Goal: Information Seeking & Learning: Learn about a topic

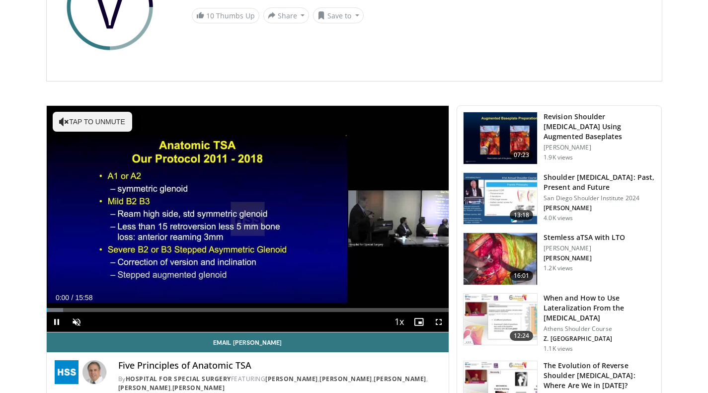
scroll to position [179, 0]
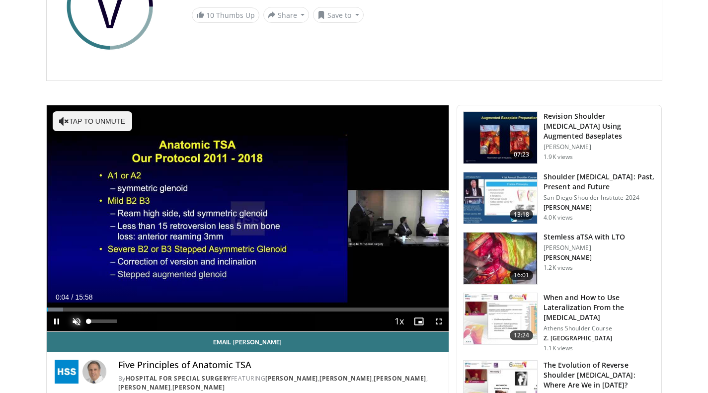
click at [75, 319] on span "Video Player" at bounding box center [77, 321] width 20 height 20
click at [55, 324] on span "Video Player" at bounding box center [57, 321] width 20 height 20
drag, startPoint x: 436, startPoint y: 319, endPoint x: 436, endPoint y: 379, distance: 60.1
click at [436, 319] on span "Video Player" at bounding box center [438, 321] width 20 height 20
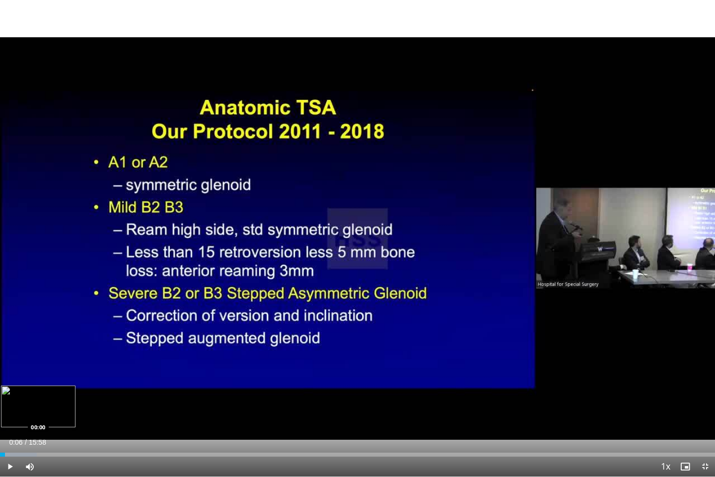
click at [0, 392] on div "Loaded : 5.17% 00:06 00:00" at bounding box center [357, 454] width 715 height 4
click at [8, 392] on span "Video Player" at bounding box center [10, 466] width 20 height 20
click at [704, 392] on span "Video Player" at bounding box center [705, 466] width 20 height 20
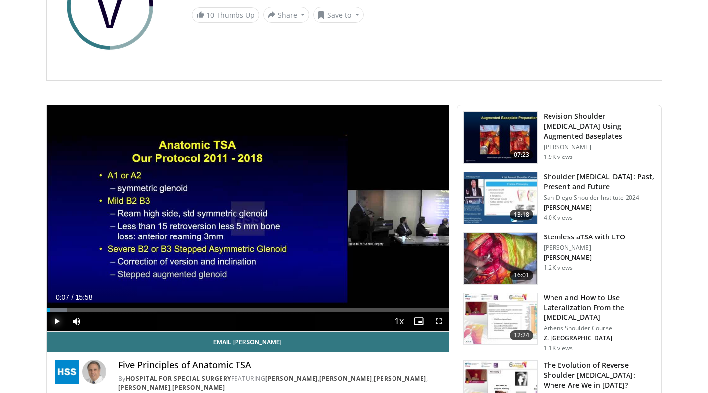
click at [55, 320] on span "Video Player" at bounding box center [57, 321] width 20 height 20
drag, startPoint x: 51, startPoint y: 308, endPoint x: 18, endPoint y: 311, distance: 32.9
click at [441, 322] on span "Video Player" at bounding box center [438, 321] width 20 height 20
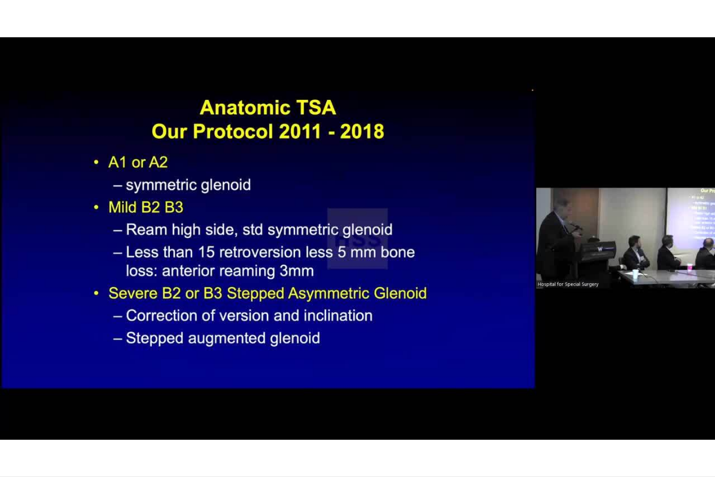
click at [9, 392] on div "10 seconds Tap to unmute" at bounding box center [357, 238] width 715 height 476
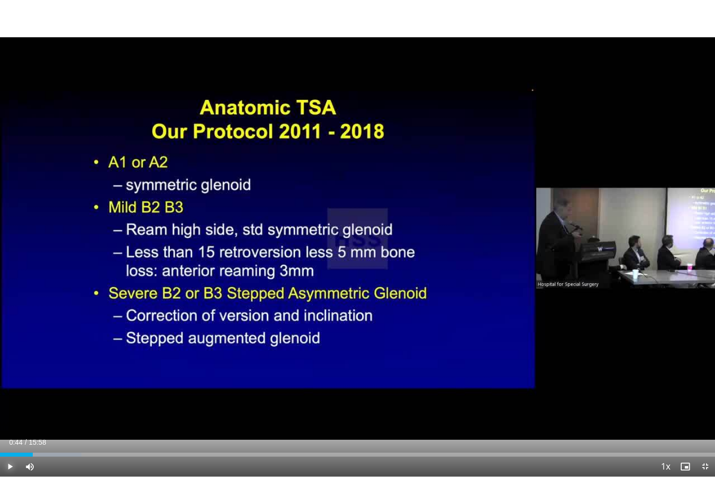
click at [11, 392] on span "Video Player" at bounding box center [10, 466] width 20 height 20
click at [9, 392] on span "Video Player" at bounding box center [10, 466] width 20 height 20
click at [8, 392] on span "Video Player" at bounding box center [10, 466] width 20 height 20
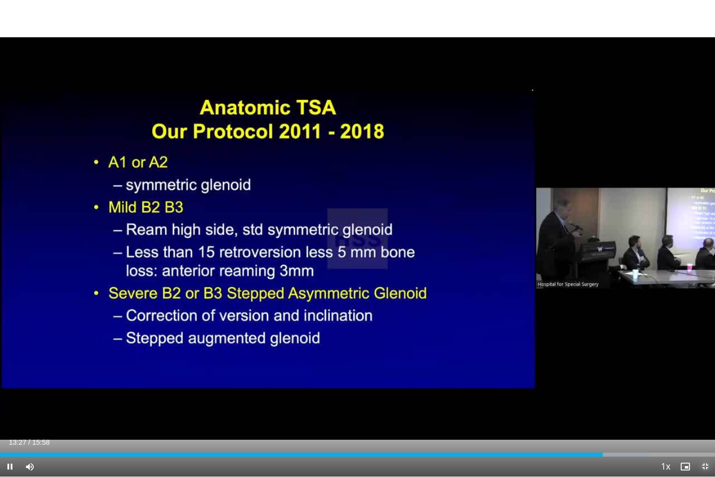
click at [707, 392] on span "Video Player" at bounding box center [705, 466] width 20 height 20
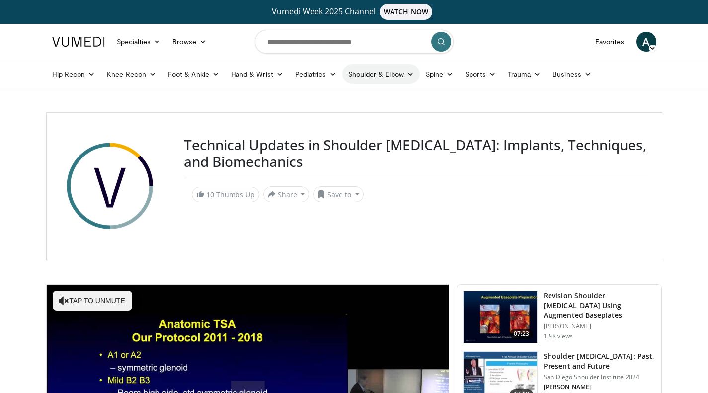
click at [383, 75] on link "Shoulder & Elbow" at bounding box center [380, 74] width 77 height 20
click at [325, 112] on link "Shoulder" at bounding box center [360, 113] width 118 height 16
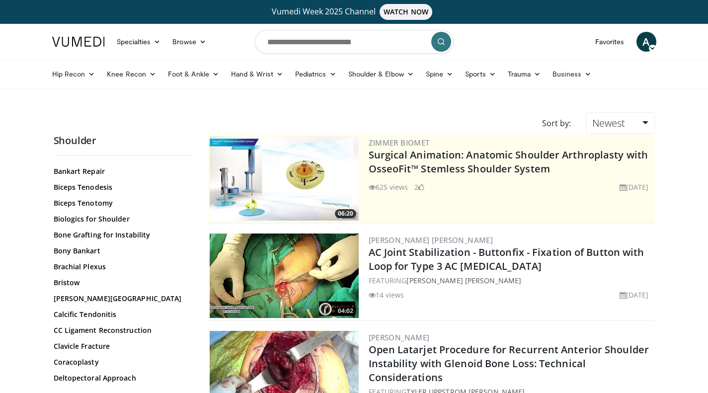
scroll to position [768, 0]
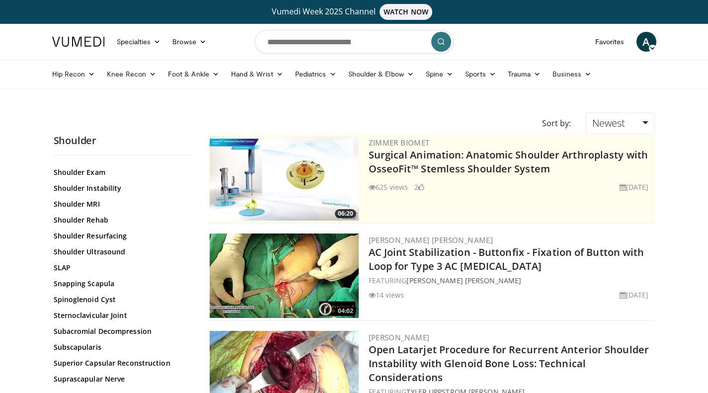
scroll to position [1076, 0]
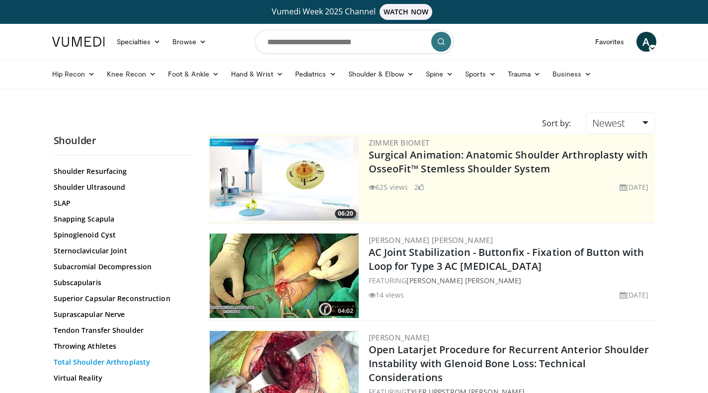
click at [111, 362] on link "Total Shoulder Arthroplasty" at bounding box center [121, 362] width 134 height 10
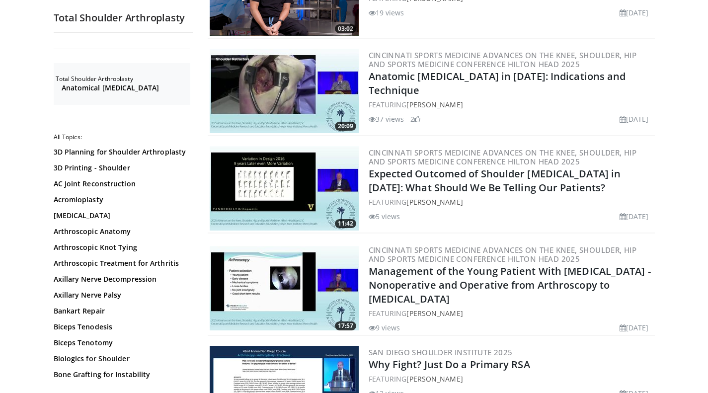
scroll to position [988, 0]
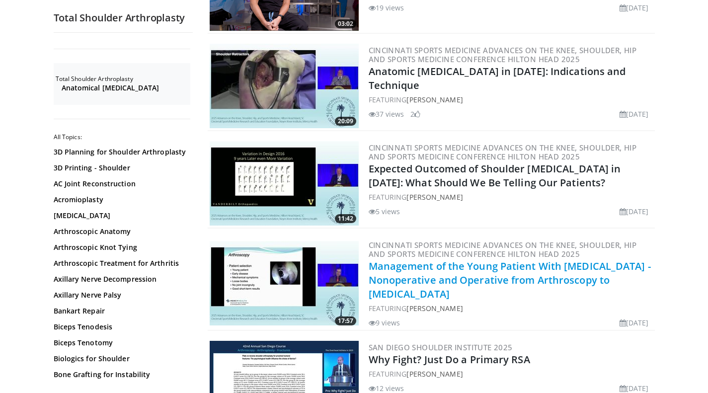
click at [560, 259] on link "Management of the Young Patient With Shoulder Arthritis - Nonoperative and Oper…" at bounding box center [509, 279] width 282 height 41
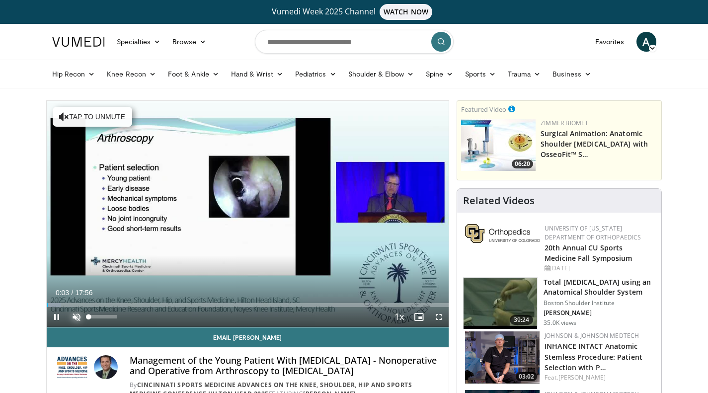
click at [76, 318] on span "Video Player" at bounding box center [77, 317] width 20 height 20
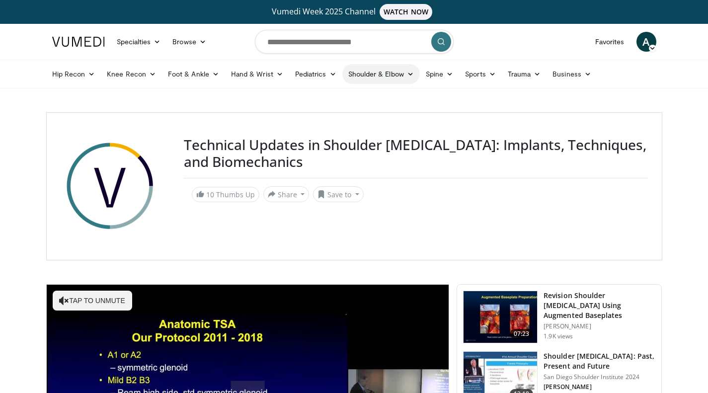
click at [388, 71] on link "Shoulder & Elbow" at bounding box center [380, 74] width 77 height 20
click at [327, 114] on link "Shoulder" at bounding box center [360, 113] width 118 height 16
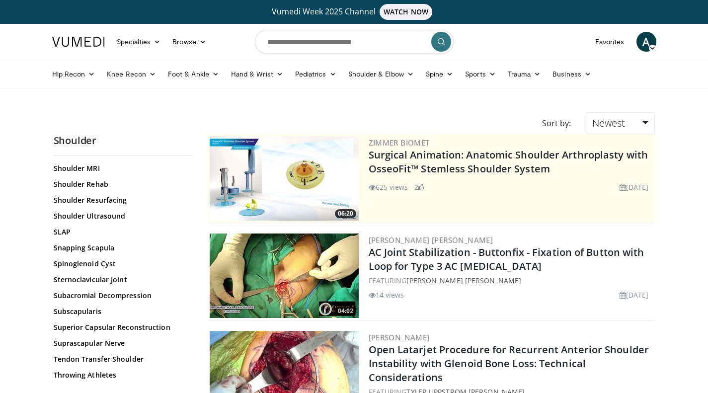
scroll to position [1076, 0]
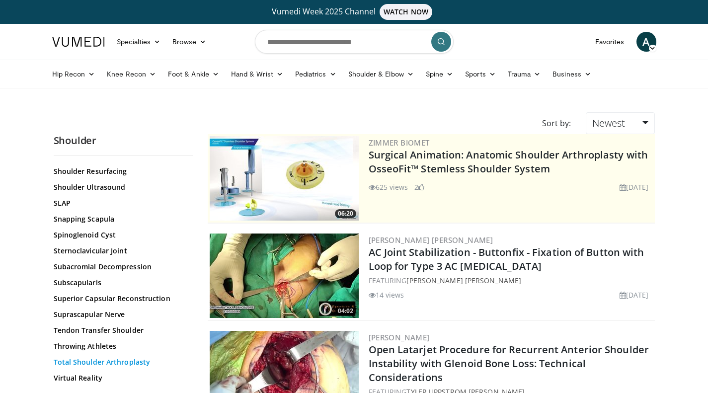
click at [120, 362] on link "Total Shoulder Arthroplasty" at bounding box center [121, 362] width 134 height 10
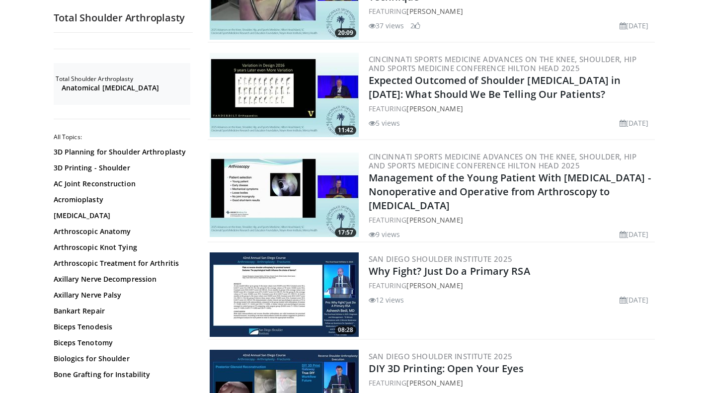
scroll to position [1092, 0]
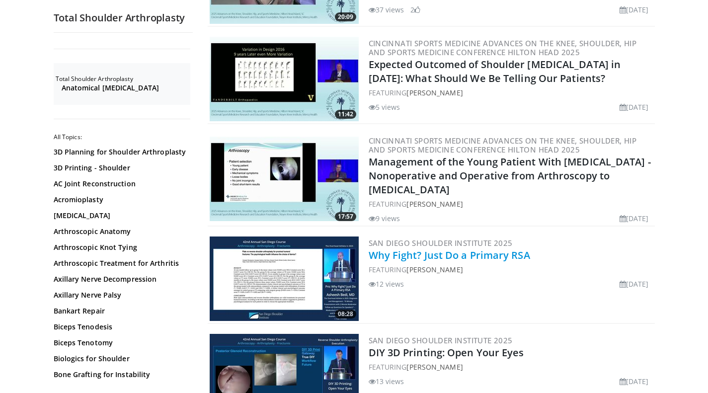
click at [468, 248] on link "Why Fight? Just Do a Primary RSA" at bounding box center [448, 254] width 161 height 13
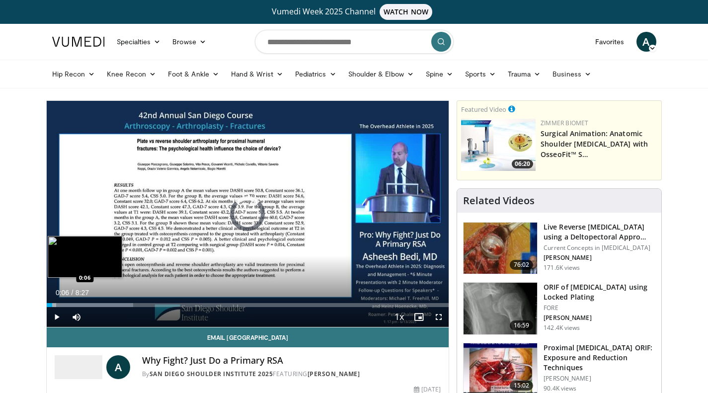
click at [52, 304] on div "0:40" at bounding box center [49, 305] width 5 height 4
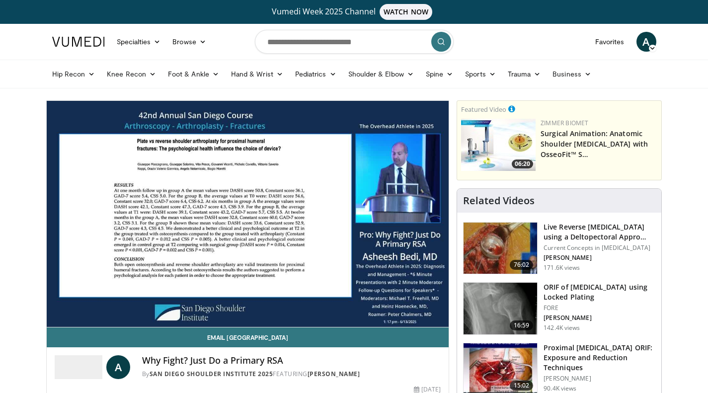
click at [48, 304] on div "10 seconds Tap to unmute" at bounding box center [248, 214] width 402 height 226
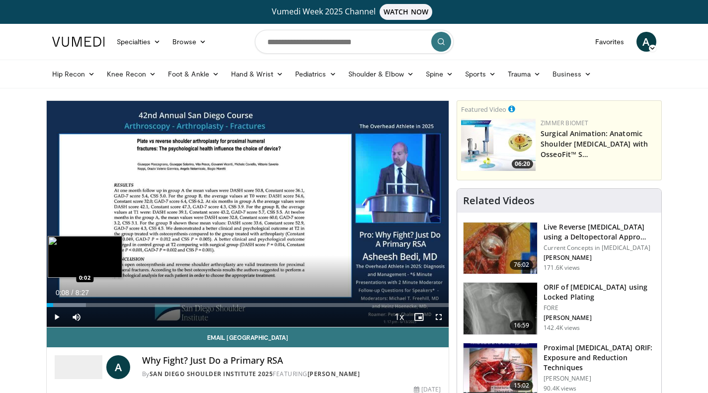
click at [48, 304] on div "0:08" at bounding box center [50, 305] width 6 height 4
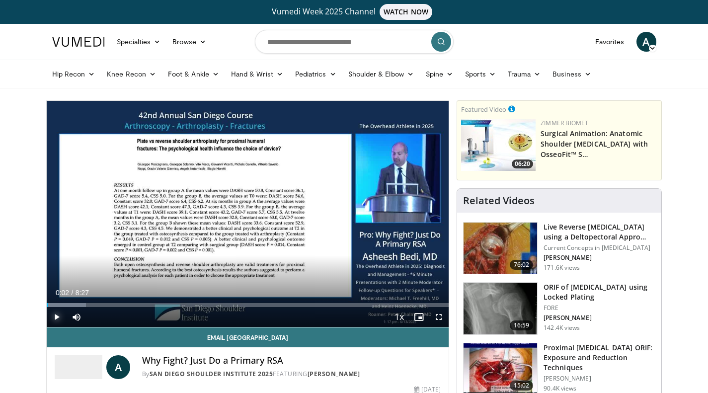
click at [56, 318] on span "Video Player" at bounding box center [57, 317] width 20 height 20
click at [58, 314] on span "Video Player" at bounding box center [57, 317] width 20 height 20
click at [438, 318] on span "Video Player" at bounding box center [438, 317] width 20 height 20
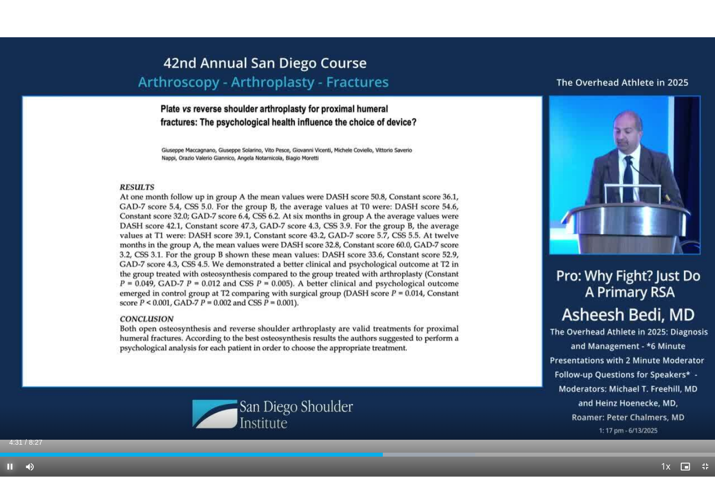
click at [10, 392] on span "Video Player" at bounding box center [10, 466] width 20 height 20
click at [7, 392] on span "Video Player" at bounding box center [10, 466] width 20 height 20
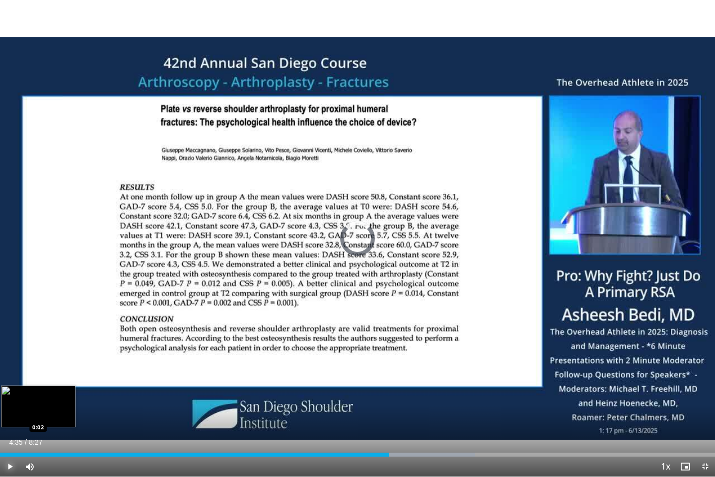
click at [3, 392] on div "4:35" at bounding box center [194, 454] width 389 height 4
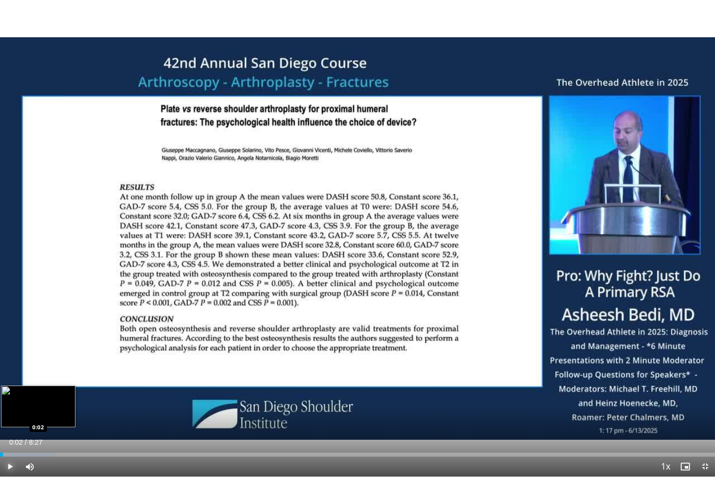
click at [3, 392] on div "0:02" at bounding box center [1, 454] width 3 height 4
click at [10, 392] on span "Video Player" at bounding box center [10, 466] width 20 height 20
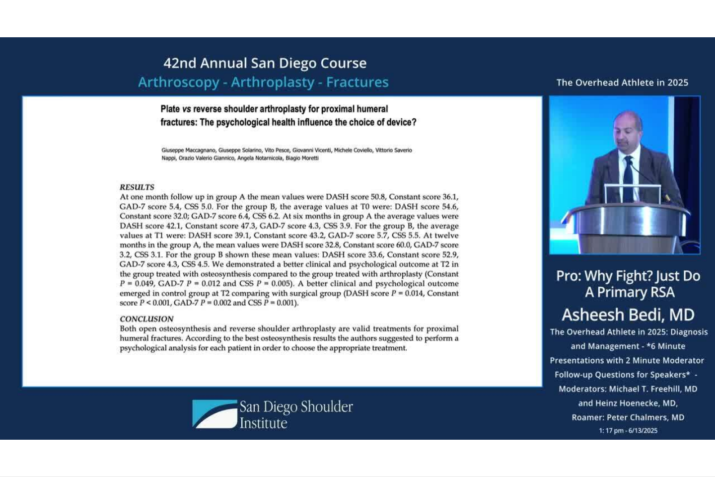
click at [131, 388] on div "10 seconds Tap to unmute" at bounding box center [357, 238] width 715 height 476
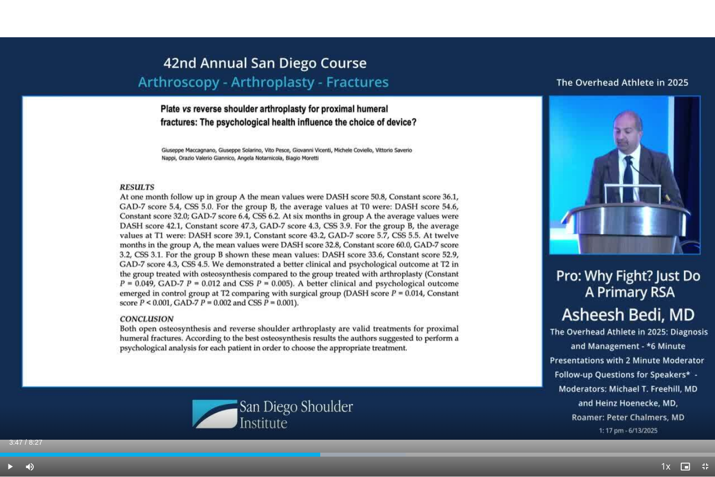
click at [131, 388] on div "10 seconds Tap to unmute" at bounding box center [357, 238] width 715 height 476
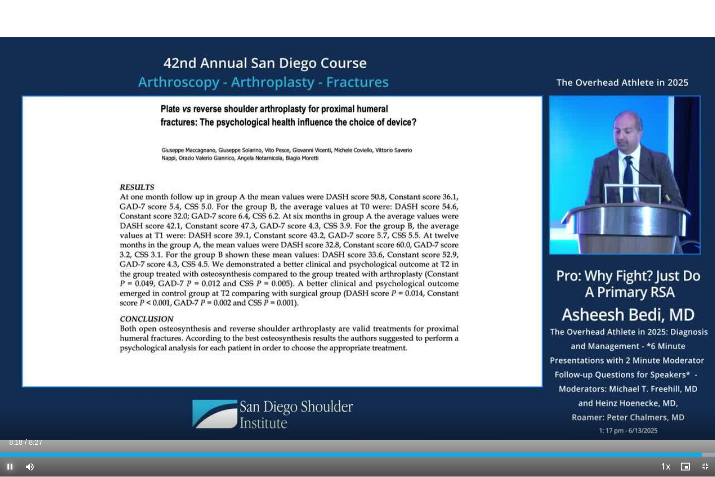
click at [10, 392] on span "Video Player" at bounding box center [10, 466] width 20 height 20
click at [679, 392] on div "Loaded : 100.00% 8:26 8:02" at bounding box center [357, 451] width 715 height 9
click at [624, 392] on div "Loaded : 100.00% 8:06 7:22" at bounding box center [357, 454] width 715 height 4
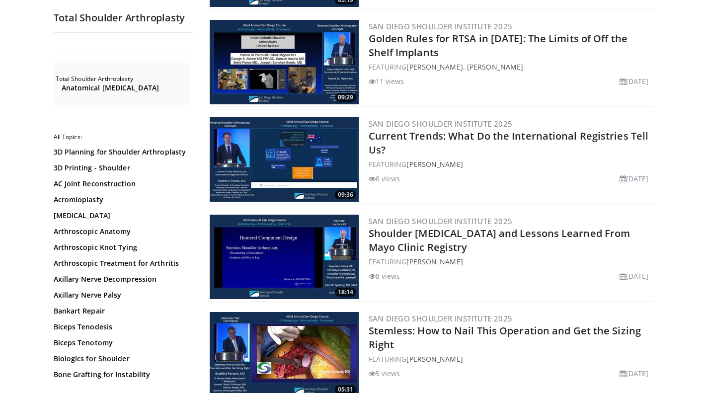
scroll to position [1618, 0]
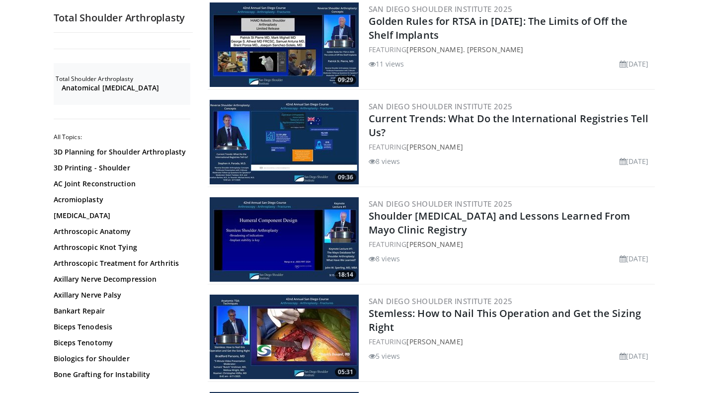
click at [292, 206] on img at bounding box center [284, 239] width 149 height 84
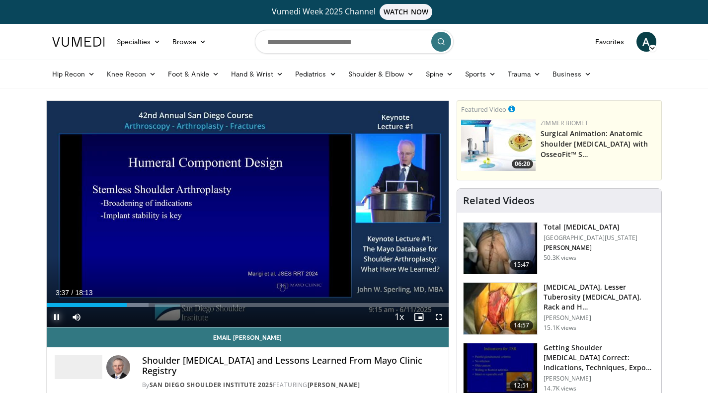
click at [56, 316] on span "Video Player" at bounding box center [57, 317] width 20 height 20
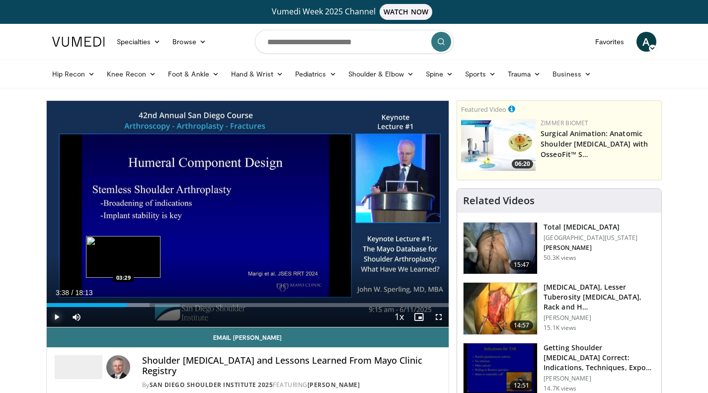
click at [123, 306] on div "03:38" at bounding box center [87, 305] width 80 height 4
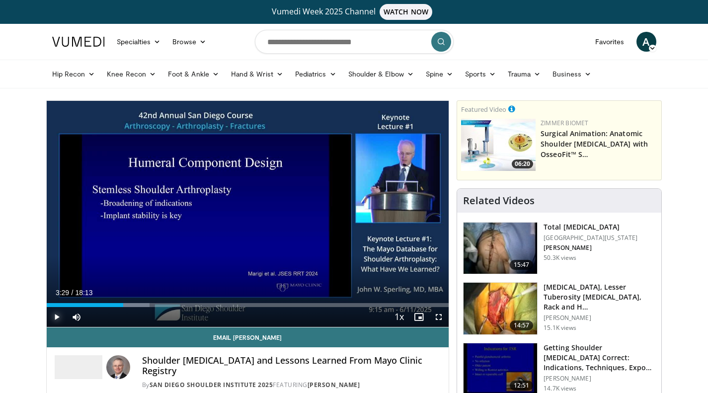
click at [54, 316] on span "Video Player" at bounding box center [57, 317] width 20 height 20
click at [437, 319] on span "Video Player" at bounding box center [438, 317] width 20 height 20
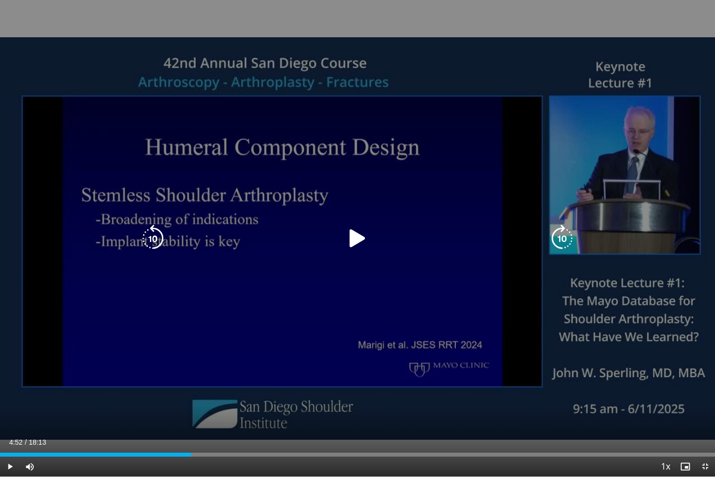
click at [361, 243] on icon "Video Player" at bounding box center [358, 238] width 28 height 28
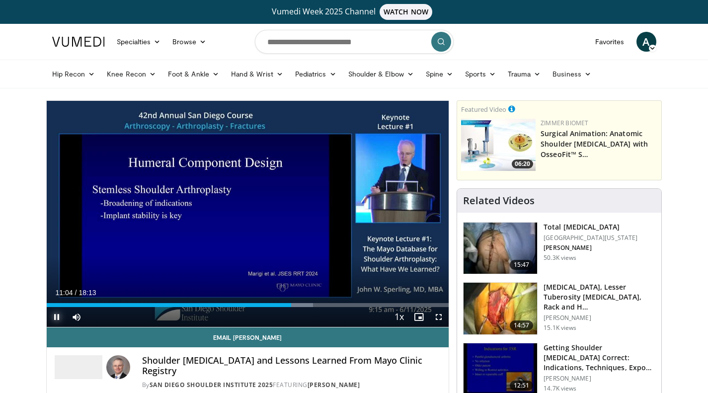
click at [61, 317] on span "Video Player" at bounding box center [57, 317] width 20 height 20
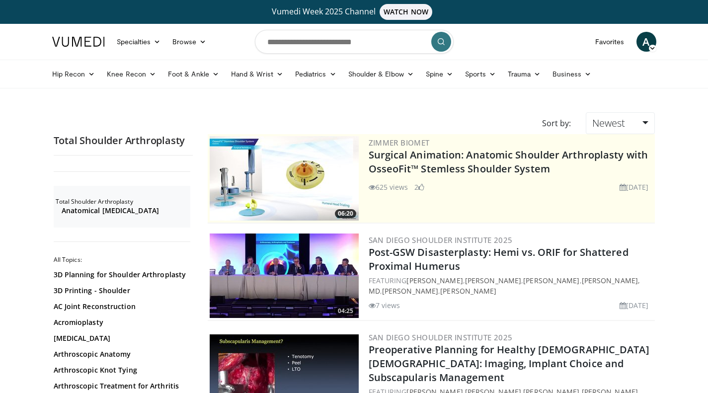
scroll to position [1618, 0]
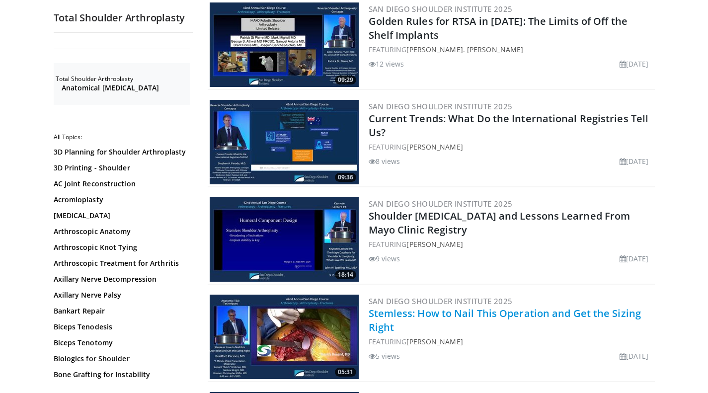
click at [427, 306] on link "Stemless: How to Nail This Operation and Get the Sizing Right" at bounding box center [504, 319] width 273 height 27
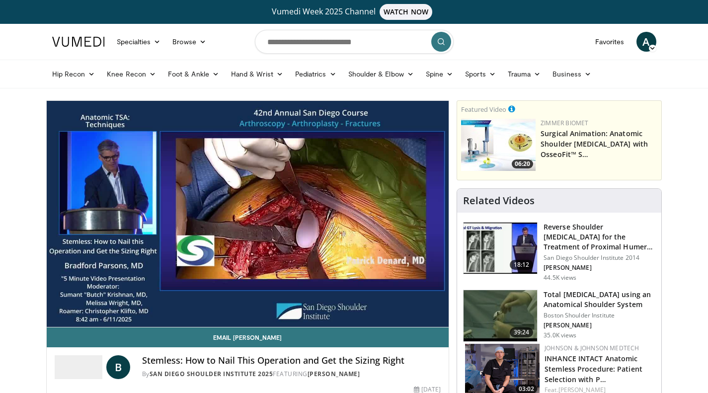
click at [423, 300] on video-js "**********" at bounding box center [248, 214] width 402 height 226
